Goal: Task Accomplishment & Management: Complete application form

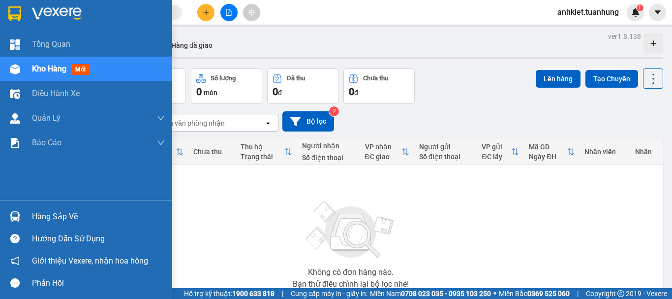
click at [57, 217] on div "Hàng sắp về" at bounding box center [98, 216] width 133 height 15
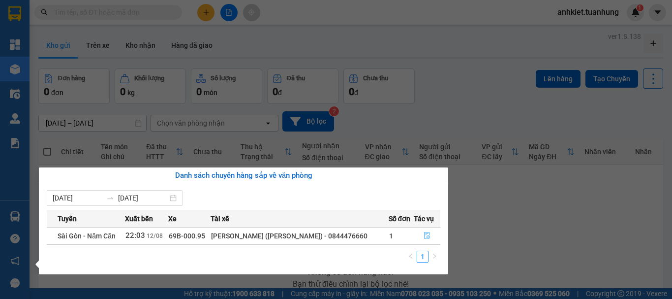
click at [419, 233] on button "button" at bounding box center [427, 236] width 26 height 16
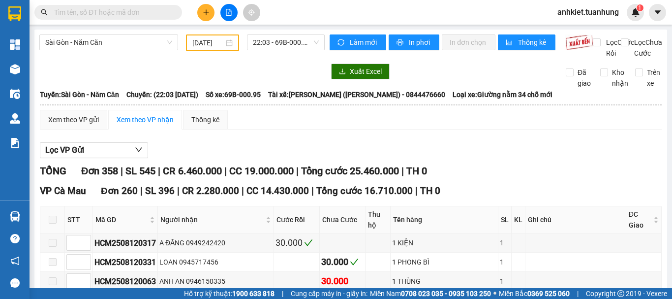
type input "[DATE]"
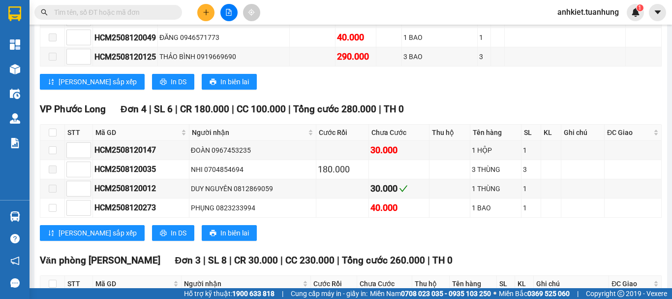
scroll to position [7610, 0]
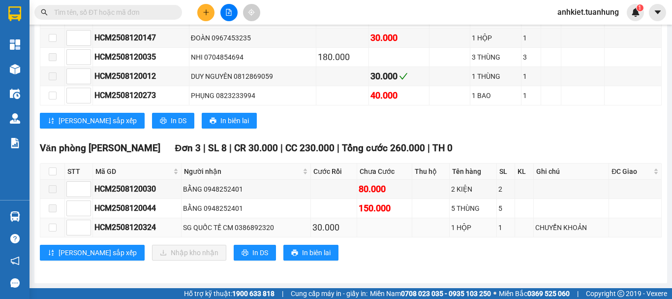
click at [46, 231] on td at bounding box center [52, 227] width 25 height 19
drag, startPoint x: 51, startPoint y: 230, endPoint x: 146, endPoint y: 248, distance: 97.0
click at [51, 230] on input "checkbox" at bounding box center [53, 227] width 8 height 8
checkbox input "true"
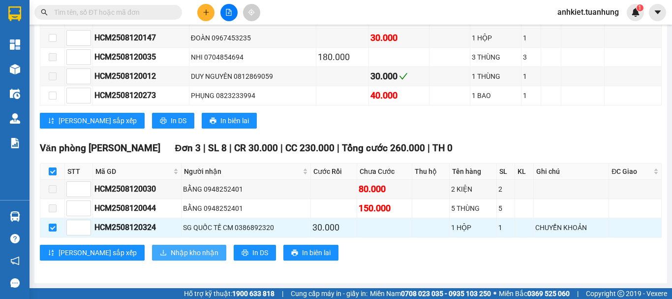
checkbox input "true"
click at [171, 252] on span "Nhập kho nhận" at bounding box center [195, 252] width 48 height 11
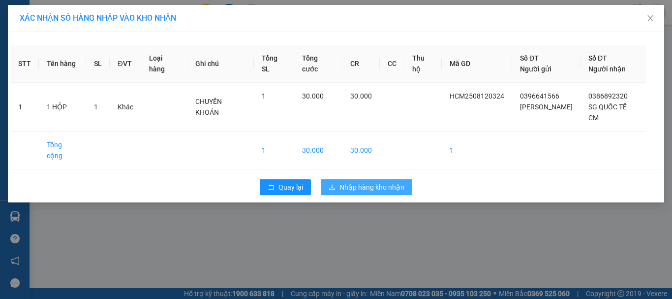
click at [362, 188] on span "Nhập hàng kho nhận" at bounding box center [372, 187] width 65 height 11
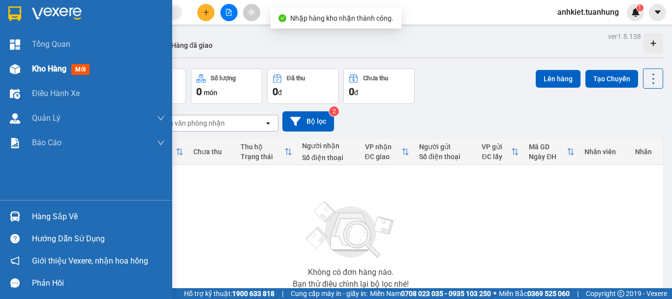
click at [43, 71] on span "Kho hàng" at bounding box center [49, 68] width 34 height 9
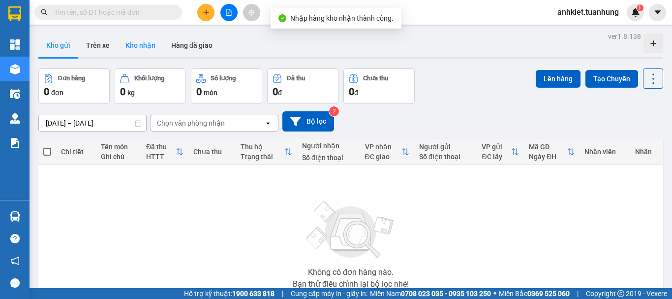
click at [143, 35] on button "Kho nhận" at bounding box center [141, 45] width 46 height 24
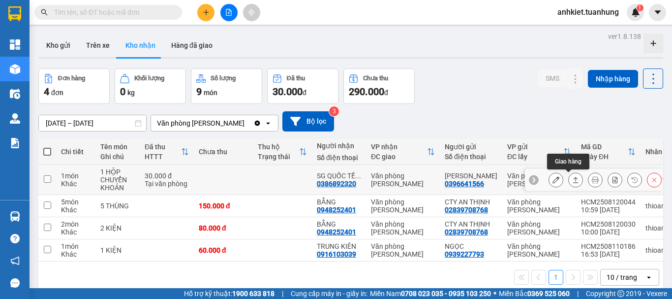
click at [573, 181] on icon at bounding box center [575, 180] width 5 height 6
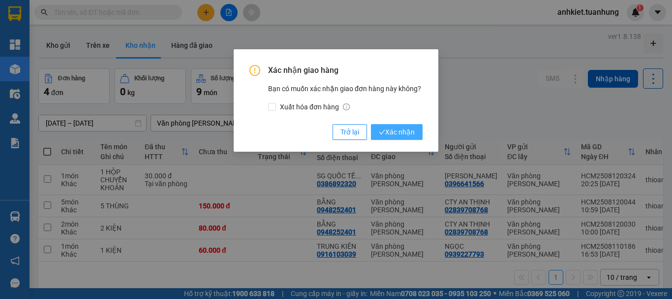
click at [404, 127] on span "Xác nhận" at bounding box center [397, 131] width 36 height 11
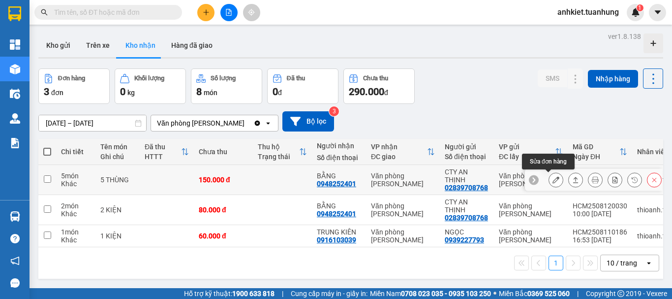
click at [553, 179] on icon at bounding box center [556, 179] width 7 height 7
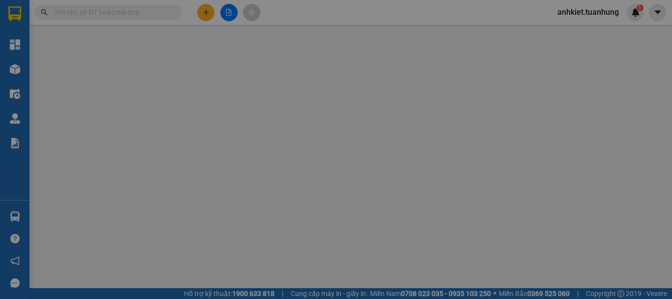
type input "02839708768"
type input "CTY AN THỊNH"
type input "0948252401"
type input "BẰNG"
type input "150.000"
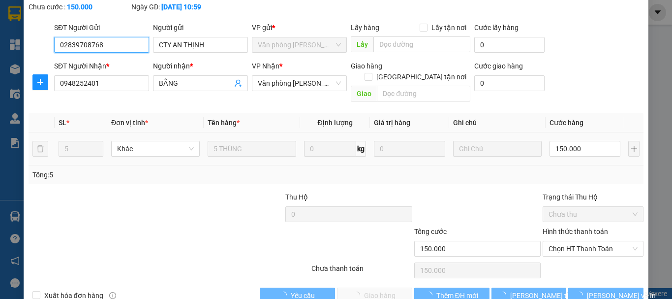
scroll to position [67, 0]
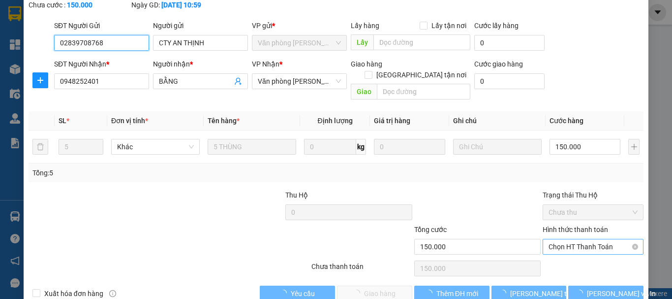
click at [582, 239] on span "Chọn HT Thanh Toán" at bounding box center [593, 246] width 89 height 15
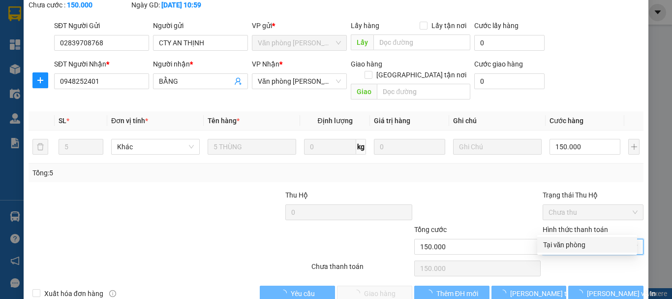
click at [579, 242] on div "Tại văn phòng" at bounding box center [587, 244] width 88 height 11
type input "0"
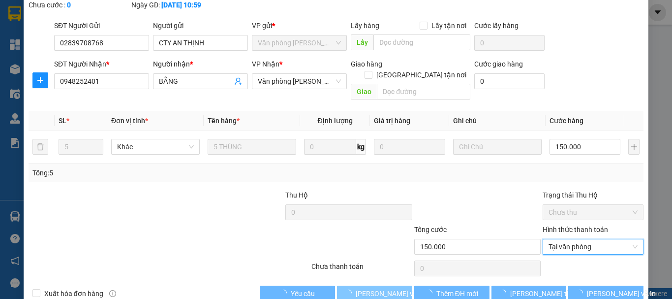
click at [375, 288] on span "[PERSON_NAME] và Giao hàng" at bounding box center [403, 293] width 94 height 11
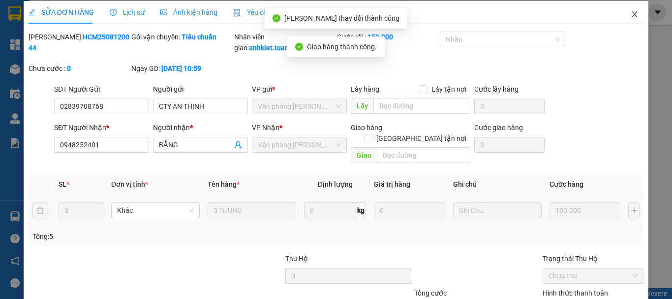
scroll to position [0, 0]
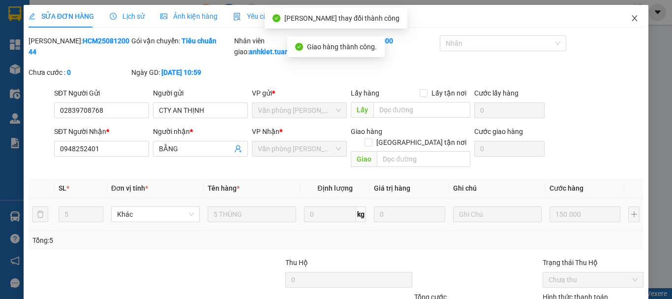
click at [622, 23] on span "Close" at bounding box center [635, 19] width 28 height 28
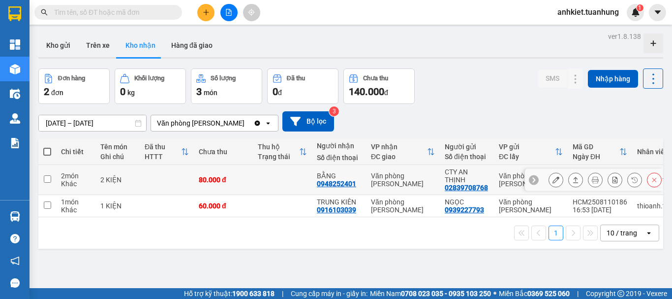
click at [549, 175] on div at bounding box center [556, 179] width 15 height 15
click at [553, 177] on icon at bounding box center [556, 179] width 7 height 7
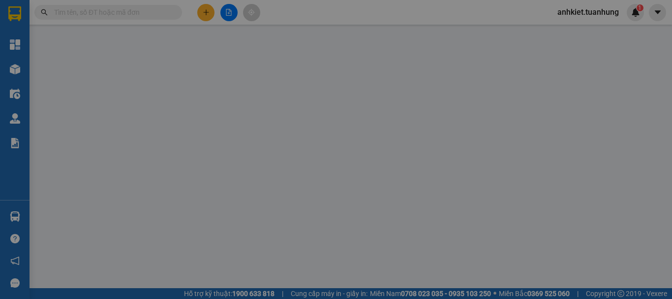
type input "02839708768"
type input "CTY AN THỊNH"
type input "0948252401"
type input "BẰNG"
type input "80.000"
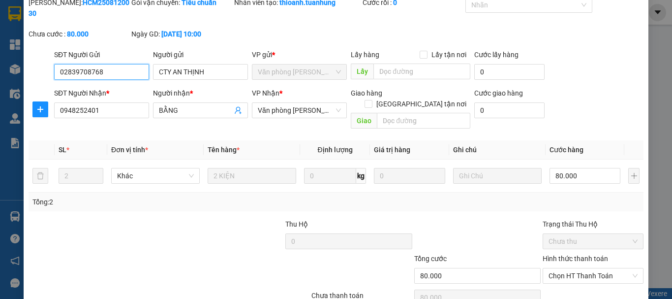
scroll to position [67, 0]
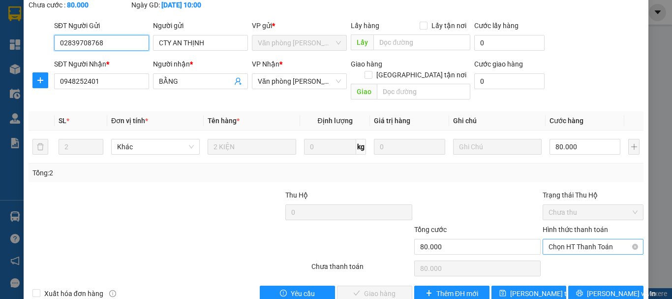
click at [581, 239] on div "Chọn HT Thanh Toán" at bounding box center [593, 247] width 101 height 16
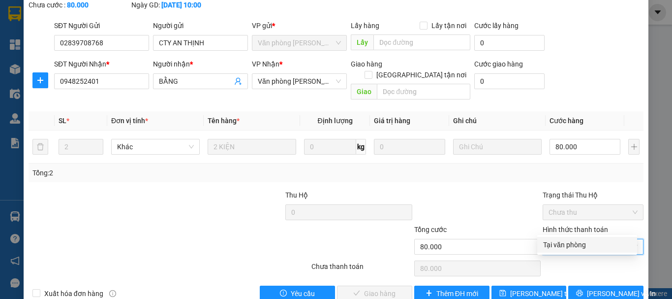
click at [573, 241] on div "Tại văn phòng" at bounding box center [587, 244] width 88 height 11
type input "0"
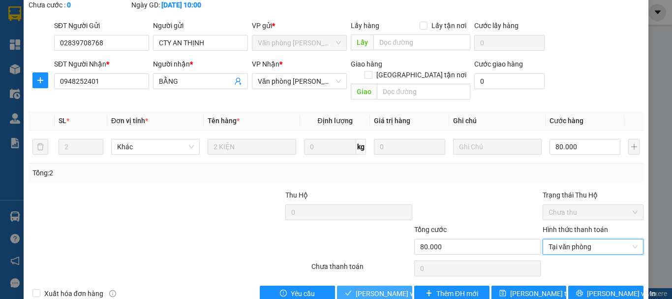
click at [368, 288] on span "[PERSON_NAME] và Giao hàng" at bounding box center [403, 293] width 94 height 11
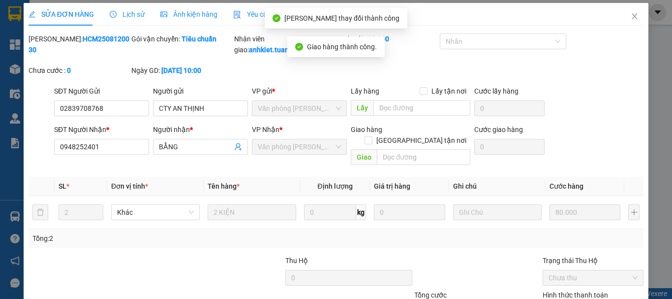
scroll to position [0, 0]
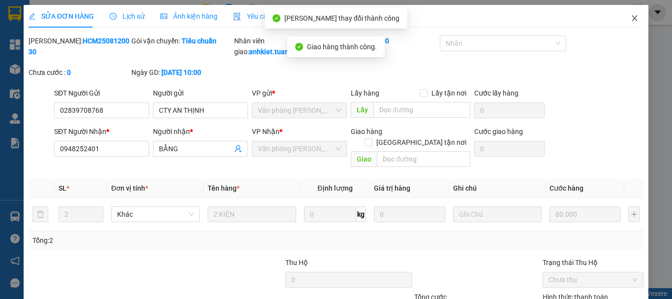
click at [632, 18] on icon "close" at bounding box center [634, 18] width 5 height 6
